Goal: Communication & Community: Ask a question

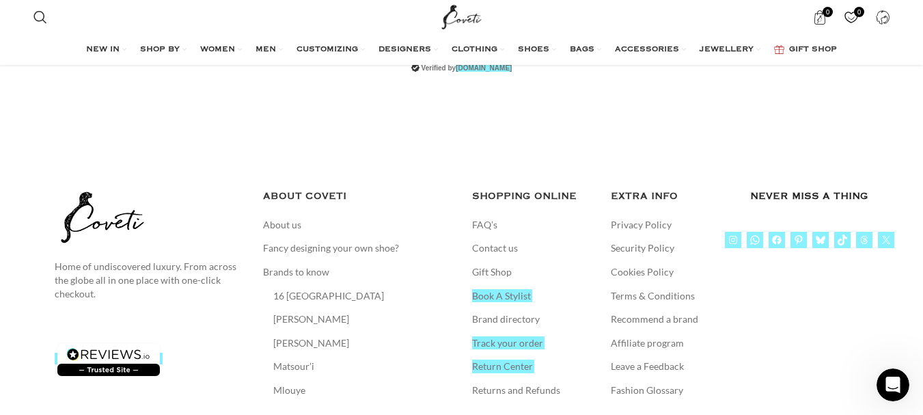
scroll to position [3091, 0]
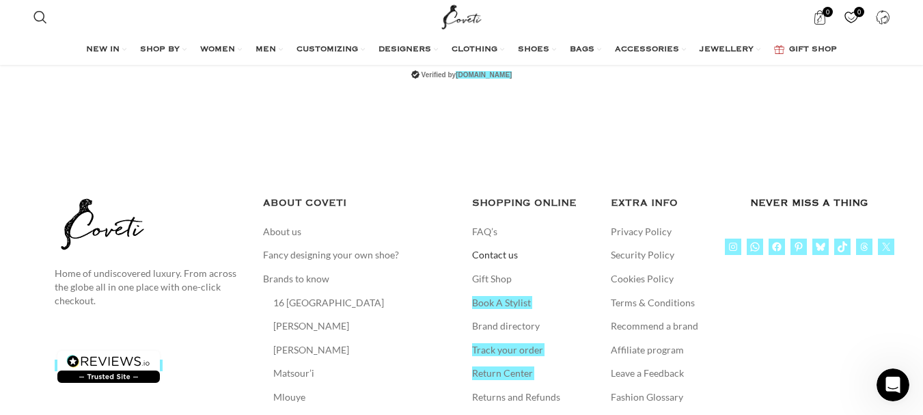
click at [506, 248] on link "Contact us" at bounding box center [495, 255] width 47 height 14
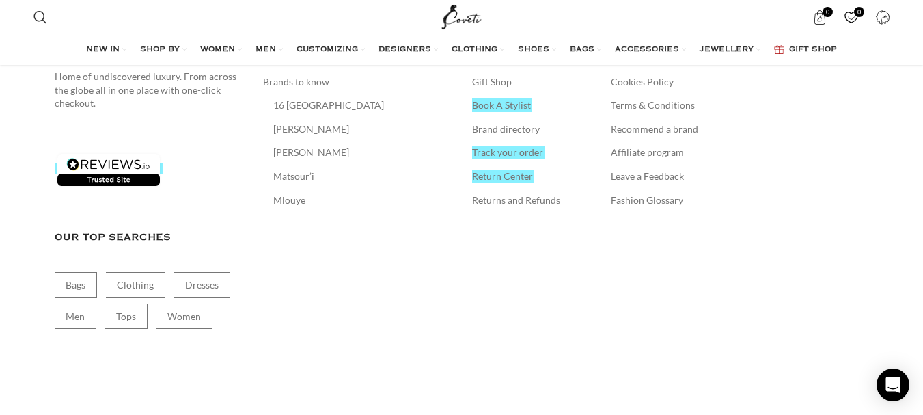
scroll to position [1281, 0]
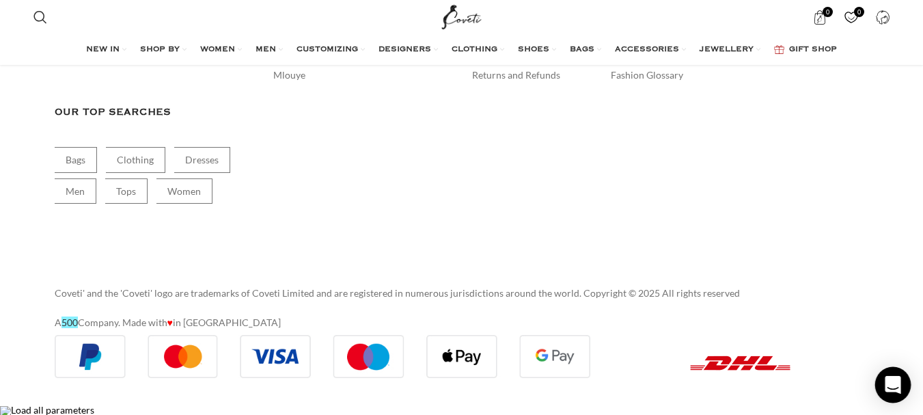
click at [905, 375] on div "Open Intercom Messenger" at bounding box center [894, 385] width 36 height 36
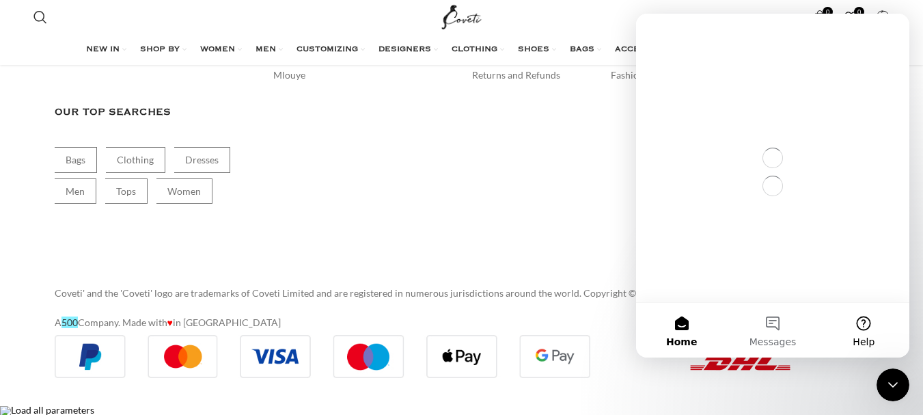
scroll to position [0, 0]
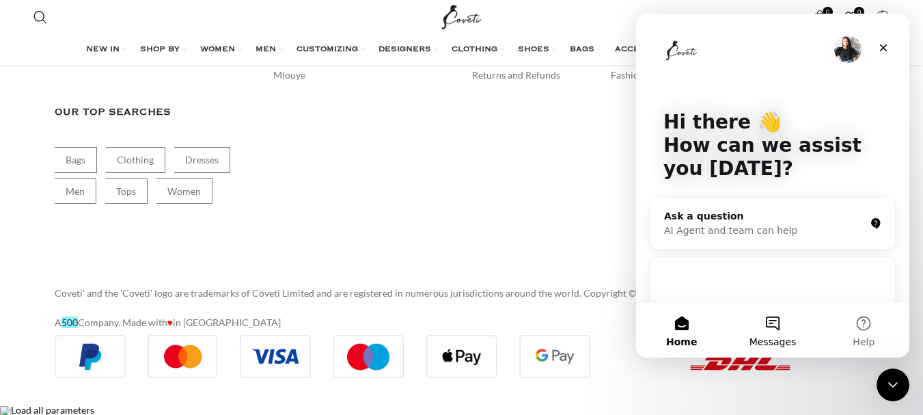
click at [776, 323] on button "Messages" at bounding box center [772, 330] width 91 height 55
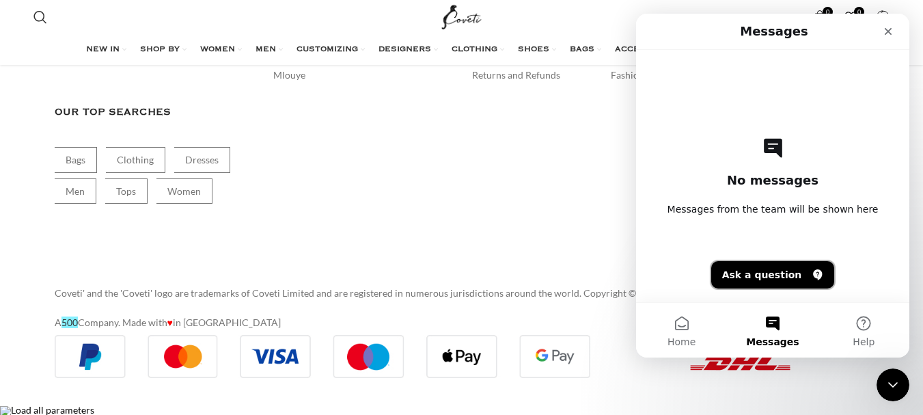
click at [774, 271] on button "Ask a question" at bounding box center [774, 274] width 124 height 27
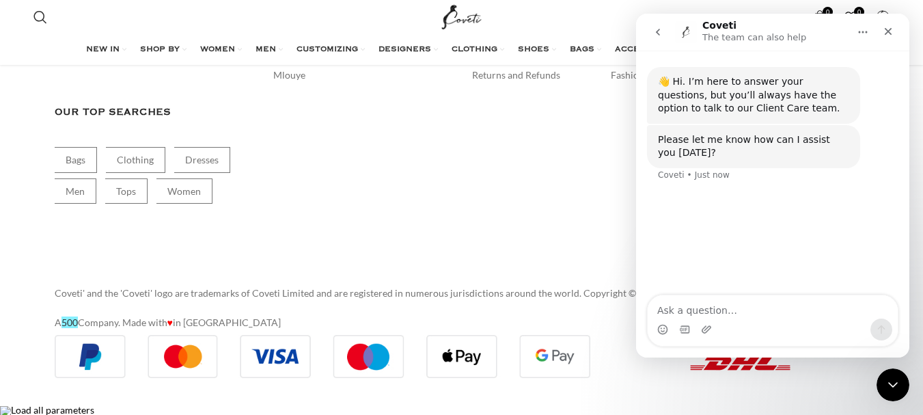
click at [785, 291] on div "👋 Hi. I’m here to answer your questions, but you’ll always have the option to t…" at bounding box center [772, 174] width 273 height 246
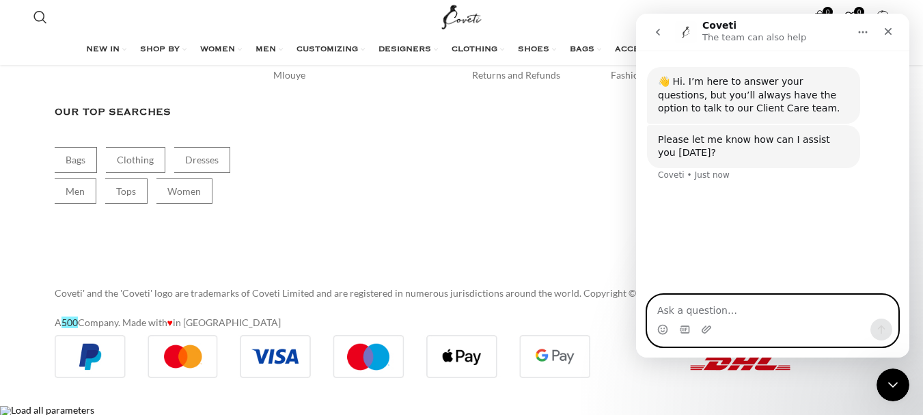
click at [786, 302] on textarea "Ask a question…" at bounding box center [773, 306] width 250 height 23
click at [772, 317] on textarea "Ask a question…" at bounding box center [773, 306] width 250 height 23
click at [772, 306] on textarea "Ask a question…" at bounding box center [773, 306] width 250 height 23
paste textarea "Hi, I provide backlinks from high authority sites to gain organic traffic from …"
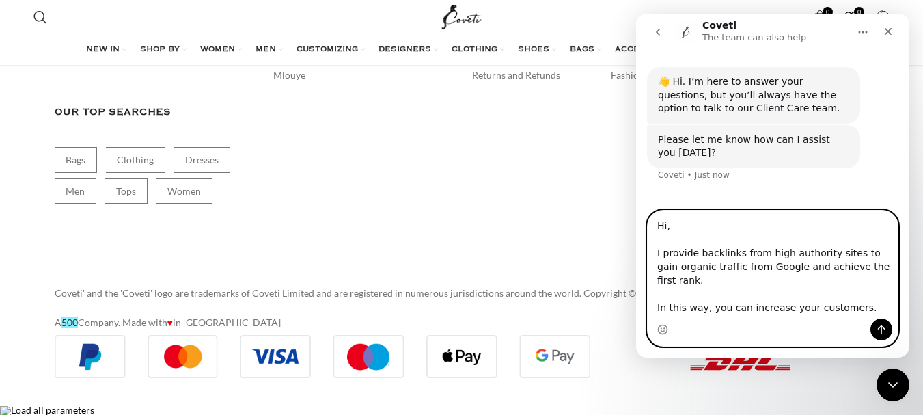
scroll to position [64, 0]
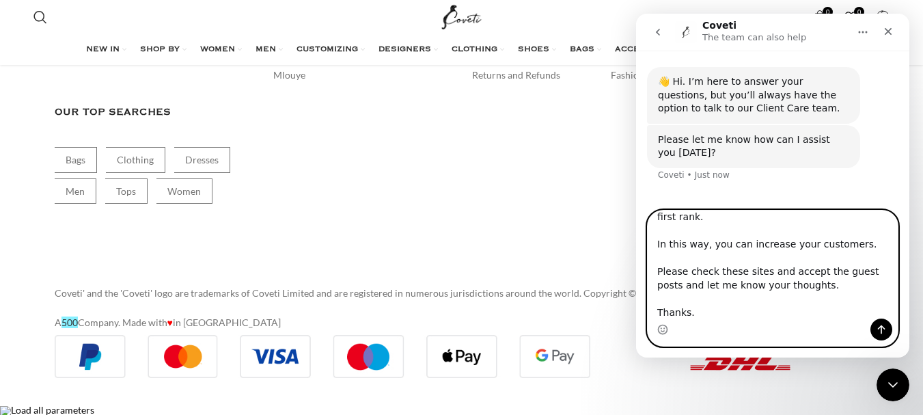
type textarea "Hi, I provide backlinks from high authority sites to gain organic traffic from …"
click at [884, 328] on icon "Send a message…" at bounding box center [882, 329] width 8 height 9
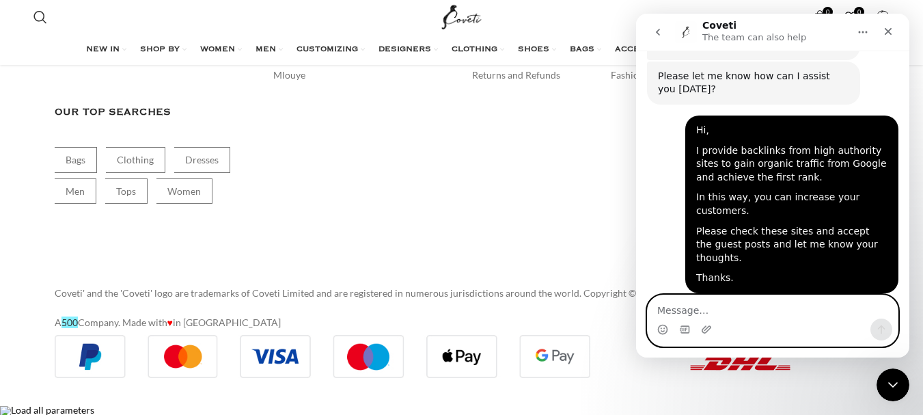
scroll to position [2, 0]
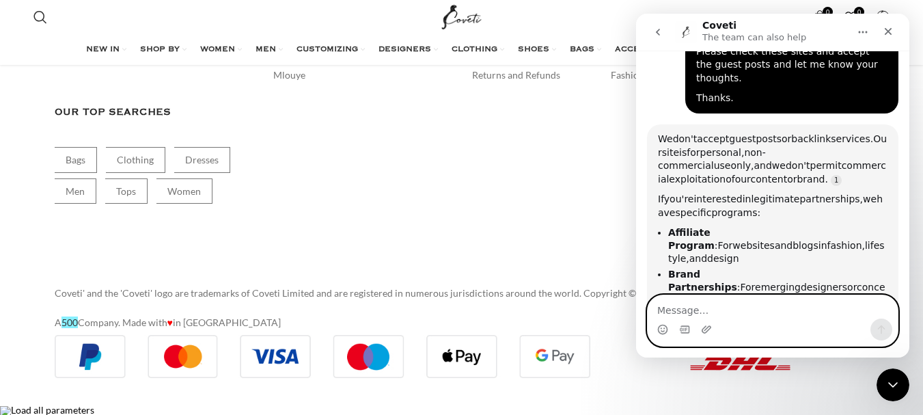
click at [755, 316] on textarea "Message…" at bounding box center [773, 306] width 250 height 23
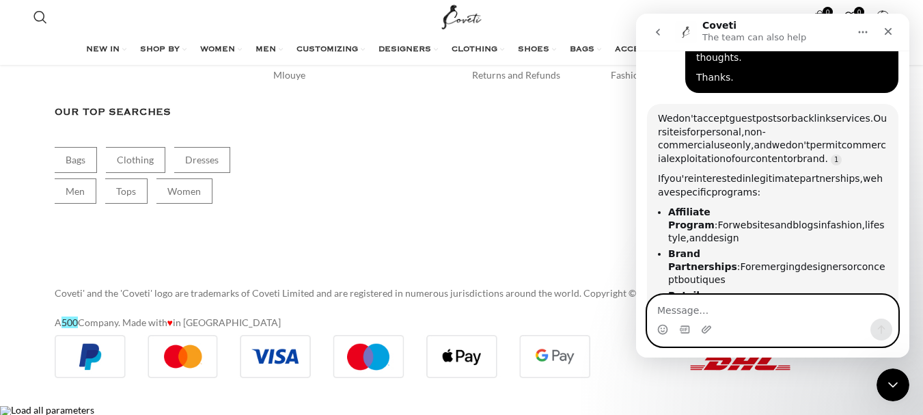
paste textarea "sadiaamanat.info@gmail.com"
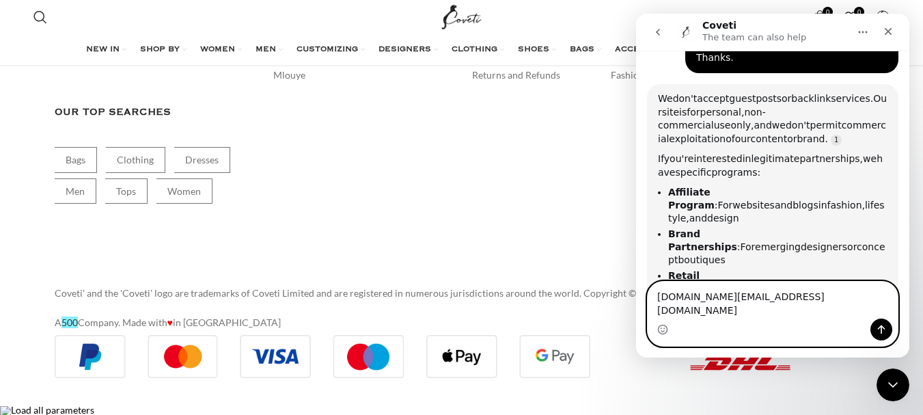
type textarea "sadiaamanat.info@gmail.com"
click at [878, 333] on icon "Send a message…" at bounding box center [881, 329] width 11 height 11
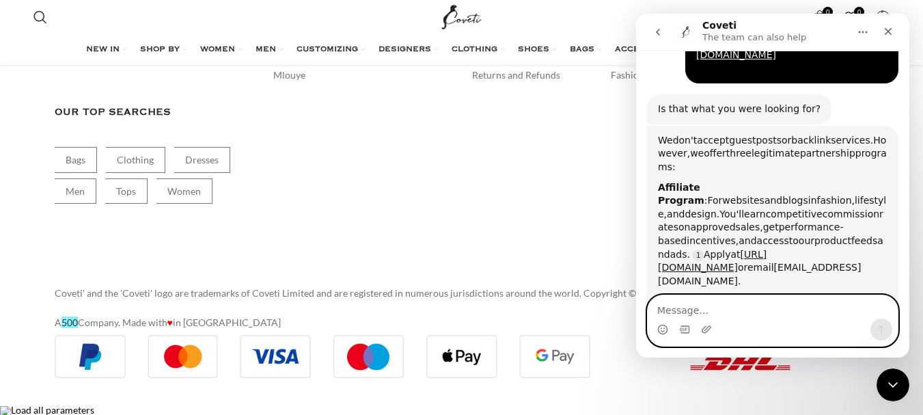
scroll to position [606, 0]
